Goal: Task Accomplishment & Management: Manage account settings

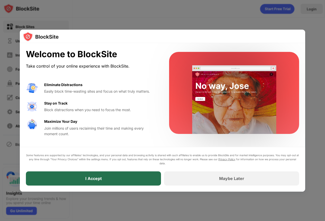
click at [125, 178] on div "I Accept" at bounding box center [93, 179] width 135 height 14
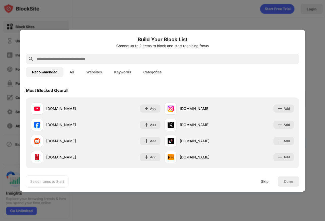
click at [257, 20] on div at bounding box center [162, 110] width 325 height 221
click at [74, 18] on div at bounding box center [162, 110] width 325 height 221
click at [38, 22] on div at bounding box center [162, 110] width 325 height 221
click at [264, 183] on div "Skip" at bounding box center [265, 182] width 8 height 4
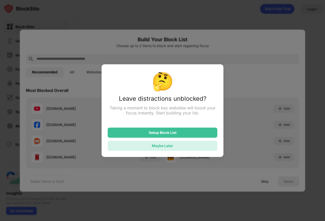
click at [166, 147] on div "Maybe Later" at bounding box center [162, 146] width 21 height 4
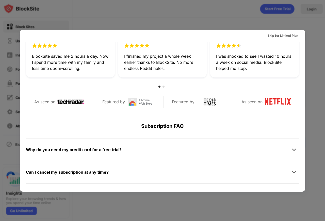
scroll to position [95, 0]
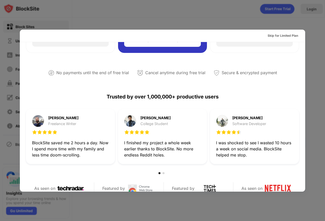
click at [241, 17] on div at bounding box center [162, 110] width 325 height 221
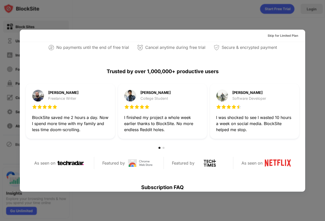
scroll to position [0, 0]
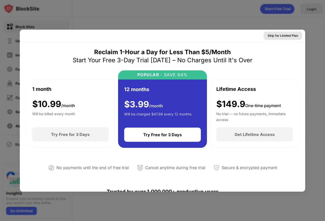
click at [289, 37] on div "Skip for Limited Plan" at bounding box center [282, 35] width 30 height 5
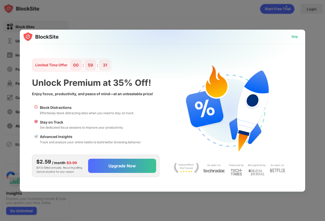
click at [294, 37] on div "Skip" at bounding box center [294, 36] width 7 height 5
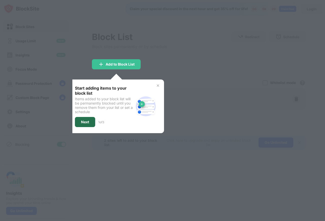
click at [91, 122] on div "Next" at bounding box center [85, 122] width 20 height 10
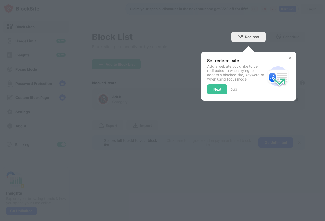
click at [193, 36] on div at bounding box center [162, 110] width 325 height 221
click at [214, 87] on div "Next" at bounding box center [217, 89] width 20 height 10
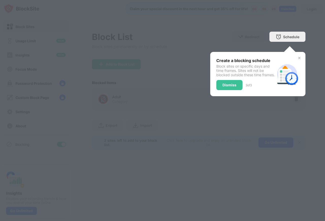
click at [299, 57] on img at bounding box center [299, 58] width 4 height 4
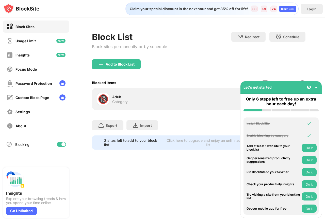
click at [316, 86] on img at bounding box center [315, 87] width 5 height 5
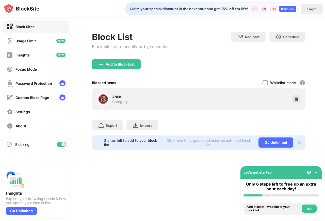
click at [195, 70] on div "Add to Block List" at bounding box center [198, 68] width 213 height 18
click at [39, 44] on div "Usage Limit" at bounding box center [36, 41] width 66 height 12
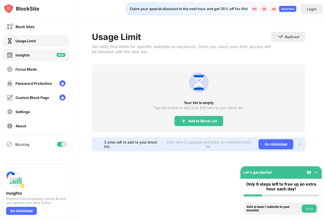
click at [37, 55] on div "Insights" at bounding box center [36, 55] width 66 height 12
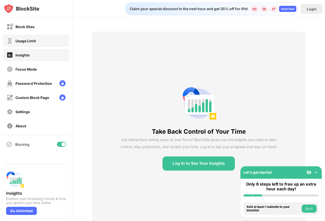
click at [40, 41] on div "Usage Limit" at bounding box center [36, 41] width 66 height 12
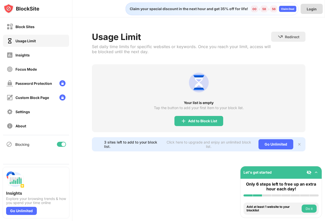
click at [313, 10] on div "Login" at bounding box center [311, 9] width 10 height 4
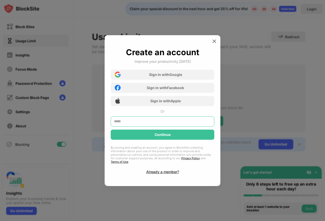
click at [158, 124] on input "text" at bounding box center [162, 122] width 103 height 10
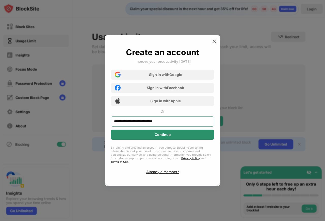
type input "**********"
click at [162, 137] on div "Continue" at bounding box center [162, 135] width 16 height 4
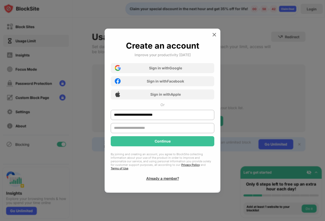
click at [152, 130] on input "text" at bounding box center [162, 128] width 103 height 10
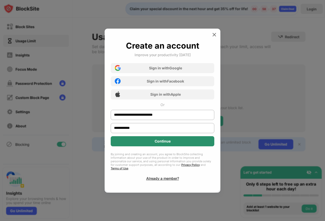
type input "**********"
click at [160, 143] on div "Continue" at bounding box center [162, 142] width 16 height 4
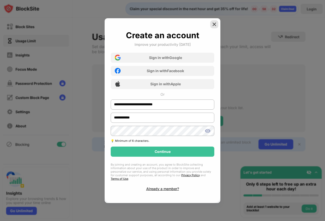
click at [212, 22] on div at bounding box center [214, 24] width 8 height 8
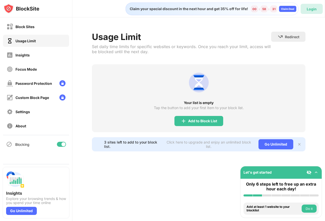
click at [306, 10] on div "Login" at bounding box center [311, 9] width 22 height 10
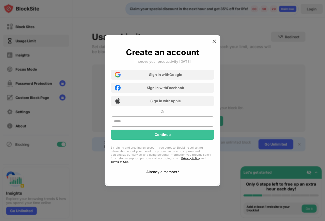
click at [157, 171] on div "Already a member?" at bounding box center [162, 172] width 33 height 4
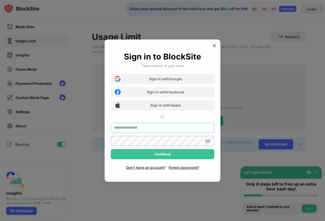
click at [144, 127] on input "text" at bounding box center [162, 128] width 103 height 10
type input "**********"
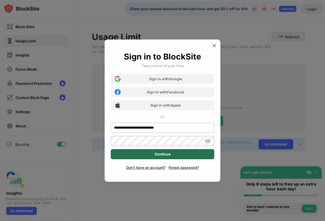
click at [169, 155] on div "Continue" at bounding box center [162, 154] width 16 height 4
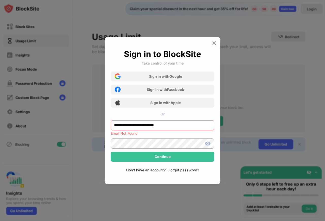
click at [205, 141] on img at bounding box center [207, 144] width 6 height 6
click at [209, 144] on img at bounding box center [207, 144] width 6 height 6
click at [207, 144] on img at bounding box center [207, 144] width 6 height 6
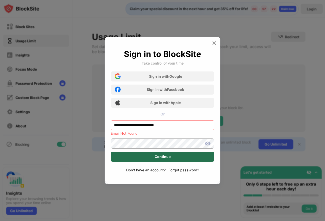
click at [159, 155] on div "Continue" at bounding box center [162, 157] width 16 height 4
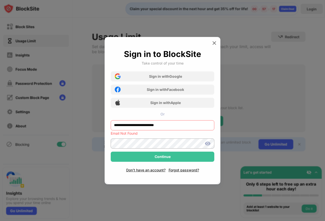
click at [133, 127] on input "**********" at bounding box center [162, 125] width 103 height 10
click at [215, 43] on img at bounding box center [214, 43] width 5 height 5
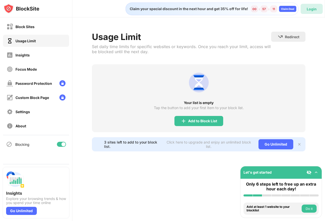
click at [308, 8] on div "Login" at bounding box center [311, 9] width 10 height 4
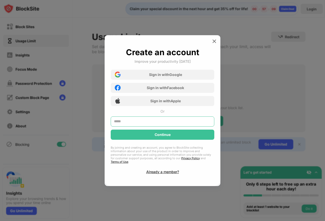
click at [143, 123] on input "text" at bounding box center [162, 122] width 103 height 10
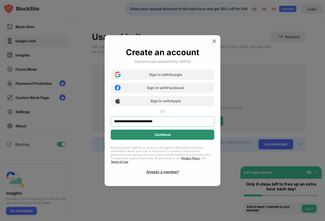
type input "**********"
click at [146, 137] on div "Continue" at bounding box center [162, 135] width 103 height 10
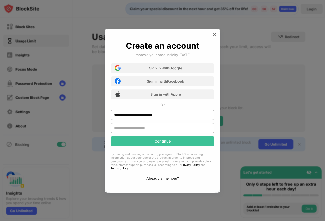
click at [137, 131] on input "text" at bounding box center [162, 128] width 103 height 10
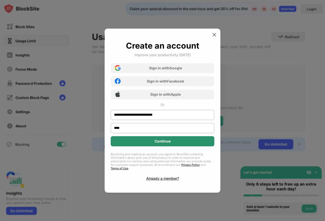
type input "****"
click at [140, 141] on div "Continue" at bounding box center [162, 141] width 103 height 10
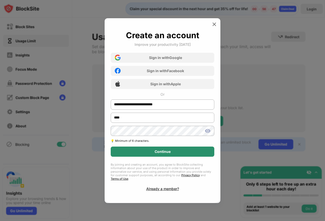
click at [145, 154] on div "Continue" at bounding box center [162, 152] width 103 height 10
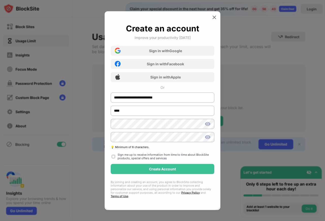
click at [209, 137] on img at bounding box center [207, 137] width 6 height 6
click at [205, 138] on img at bounding box center [207, 137] width 6 height 6
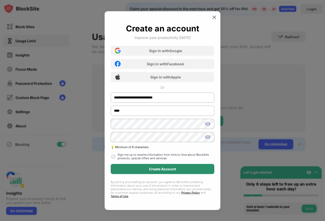
click at [161, 170] on div "Create Account" at bounding box center [162, 169] width 27 height 4
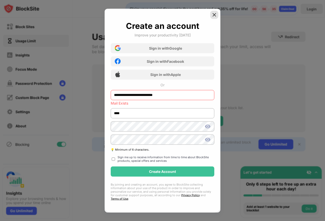
click at [213, 17] on img at bounding box center [214, 14] width 5 height 5
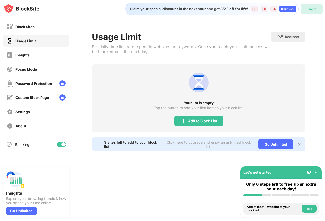
click at [305, 10] on div "Login" at bounding box center [311, 9] width 22 height 10
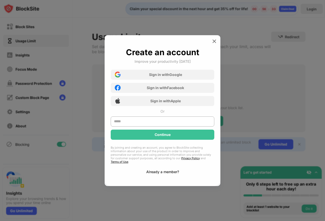
click at [160, 170] on div "Already a member?" at bounding box center [162, 172] width 33 height 4
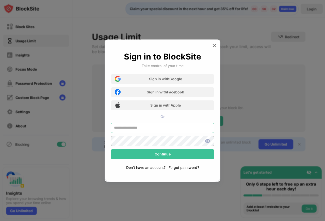
click at [145, 129] on input "text" at bounding box center [162, 128] width 103 height 10
type input "**********"
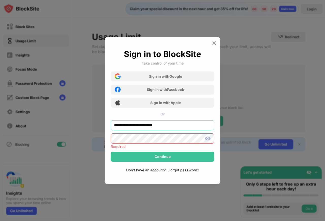
click at [111, 140] on div "**********" at bounding box center [162, 109] width 103 height 83
click at [193, 173] on div "**********" at bounding box center [163, 111] width 116 height 148
click at [192, 171] on div "Forgot password?" at bounding box center [183, 170] width 30 height 4
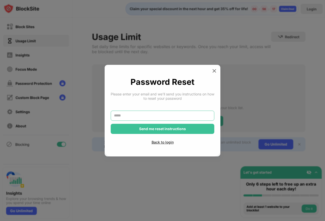
click at [131, 115] on input "text" at bounding box center [162, 116] width 103 height 10
paste input "**********"
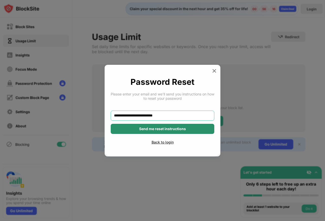
type input "**********"
click at [134, 129] on div "Send me reset instructions" at bounding box center [162, 129] width 103 height 10
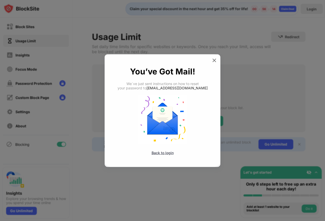
click at [158, 155] on div "Back to login" at bounding box center [162, 153] width 103 height 4
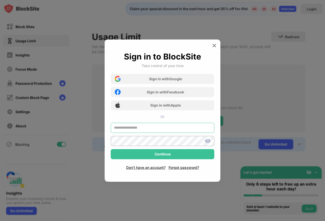
click at [148, 128] on input "text" at bounding box center [162, 128] width 103 height 10
paste input "**********"
type input "**********"
click at [206, 139] on img at bounding box center [207, 141] width 6 height 6
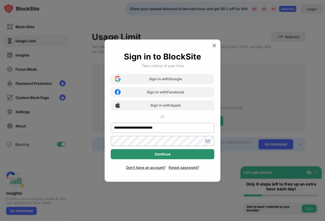
click at [151, 151] on div "Continue" at bounding box center [162, 154] width 103 height 10
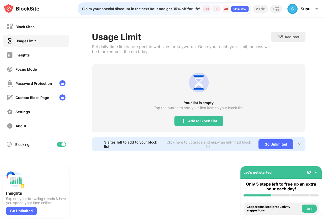
click at [23, 39] on div "Usage Limit" at bounding box center [25, 41] width 20 height 4
click at [27, 55] on div "Insights" at bounding box center [22, 55] width 14 height 4
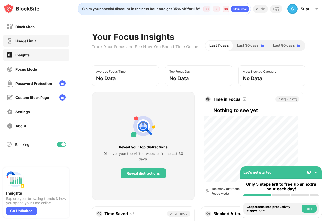
click at [16, 38] on div "Usage Limit" at bounding box center [21, 41] width 29 height 6
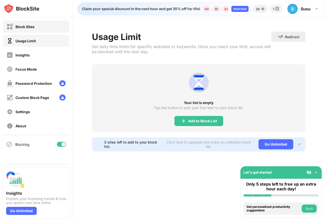
click at [27, 29] on div "Block Sites" at bounding box center [24, 27] width 19 height 4
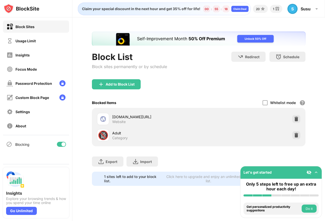
click at [317, 172] on img at bounding box center [315, 172] width 5 height 5
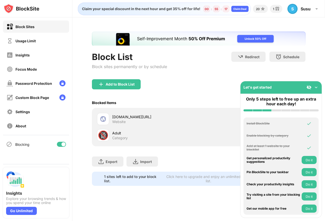
click at [318, 88] on img at bounding box center [315, 87] width 5 height 5
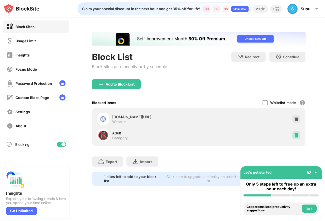
click at [297, 135] on img at bounding box center [295, 135] width 5 height 5
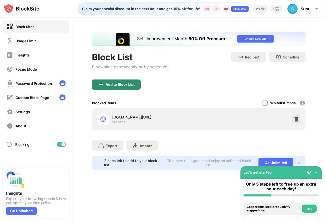
click at [123, 81] on div "Add to Block List" at bounding box center [116, 85] width 49 height 10
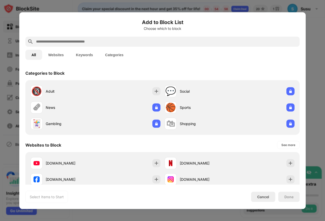
click at [72, 42] on input "text" at bounding box center [167, 42] width 262 height 6
paste input "**********"
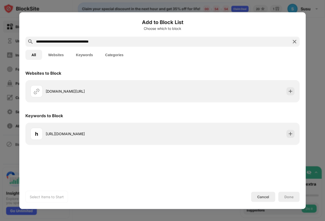
click at [134, 41] on input "**********" at bounding box center [163, 42] width 254 height 6
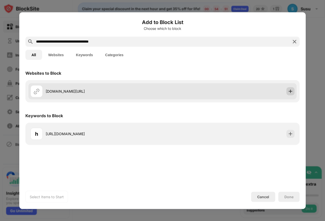
type input "**********"
click at [289, 90] on img at bounding box center [290, 91] width 5 height 5
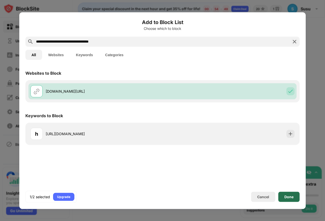
click at [287, 195] on div "Done" at bounding box center [288, 197] width 9 height 4
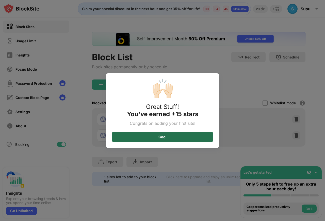
click at [169, 135] on div "Cool" at bounding box center [162, 137] width 101 height 10
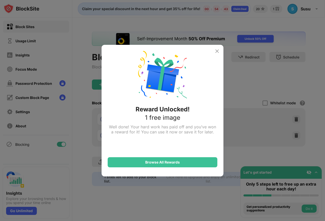
click at [216, 51] on img at bounding box center [217, 51] width 6 height 6
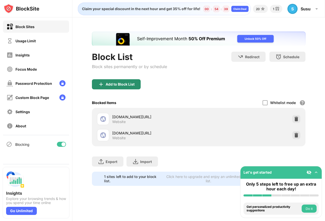
click at [128, 87] on div "Add to Block List" at bounding box center [116, 84] width 49 height 10
